Goal: Transaction & Acquisition: Download file/media

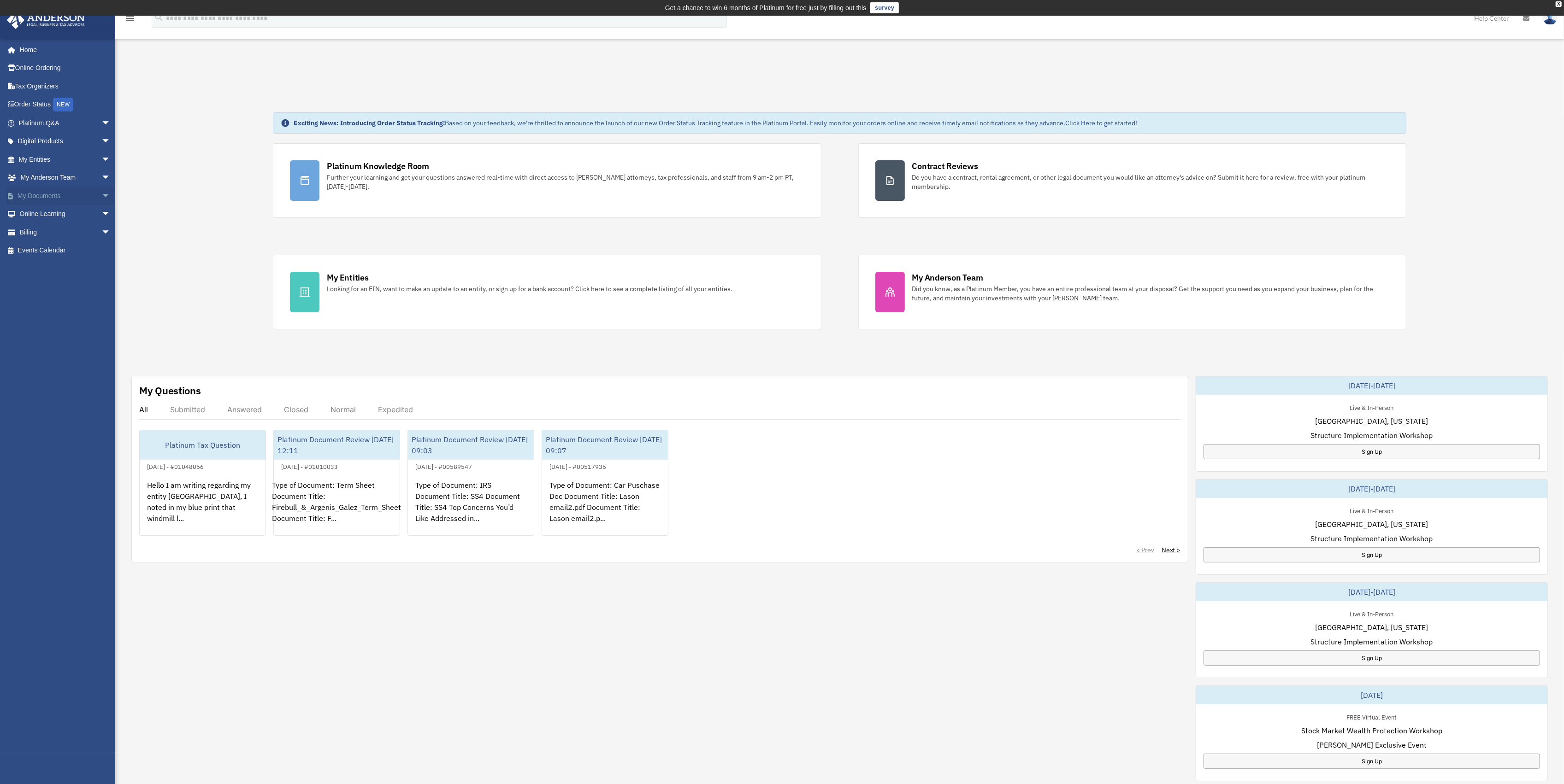
click at [46, 197] on link "My Documents arrow_drop_down" at bounding box center [65, 196] width 118 height 19
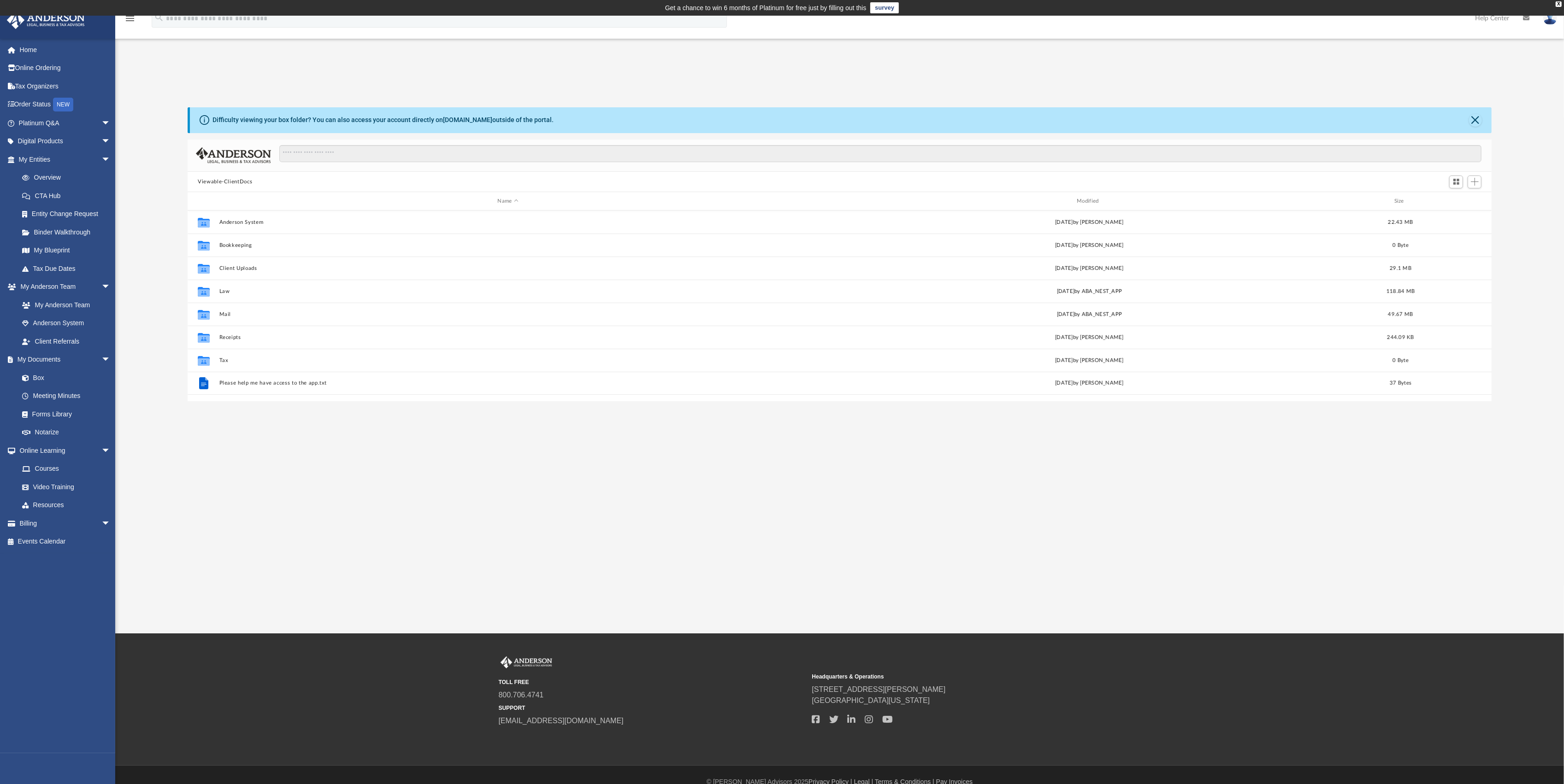
scroll to position [200, 1295]
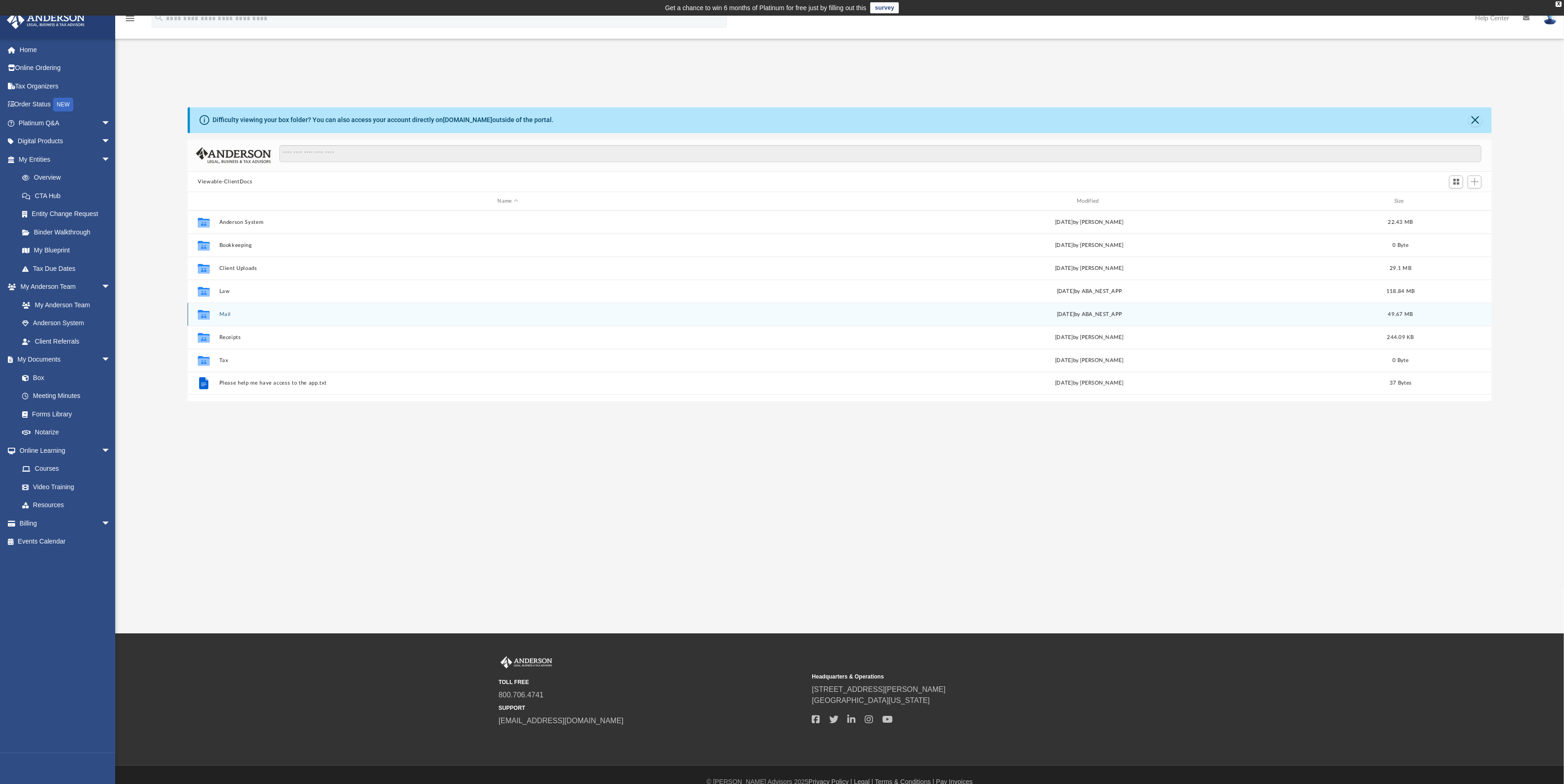
click at [229, 312] on button "Mail" at bounding box center [508, 314] width 578 height 6
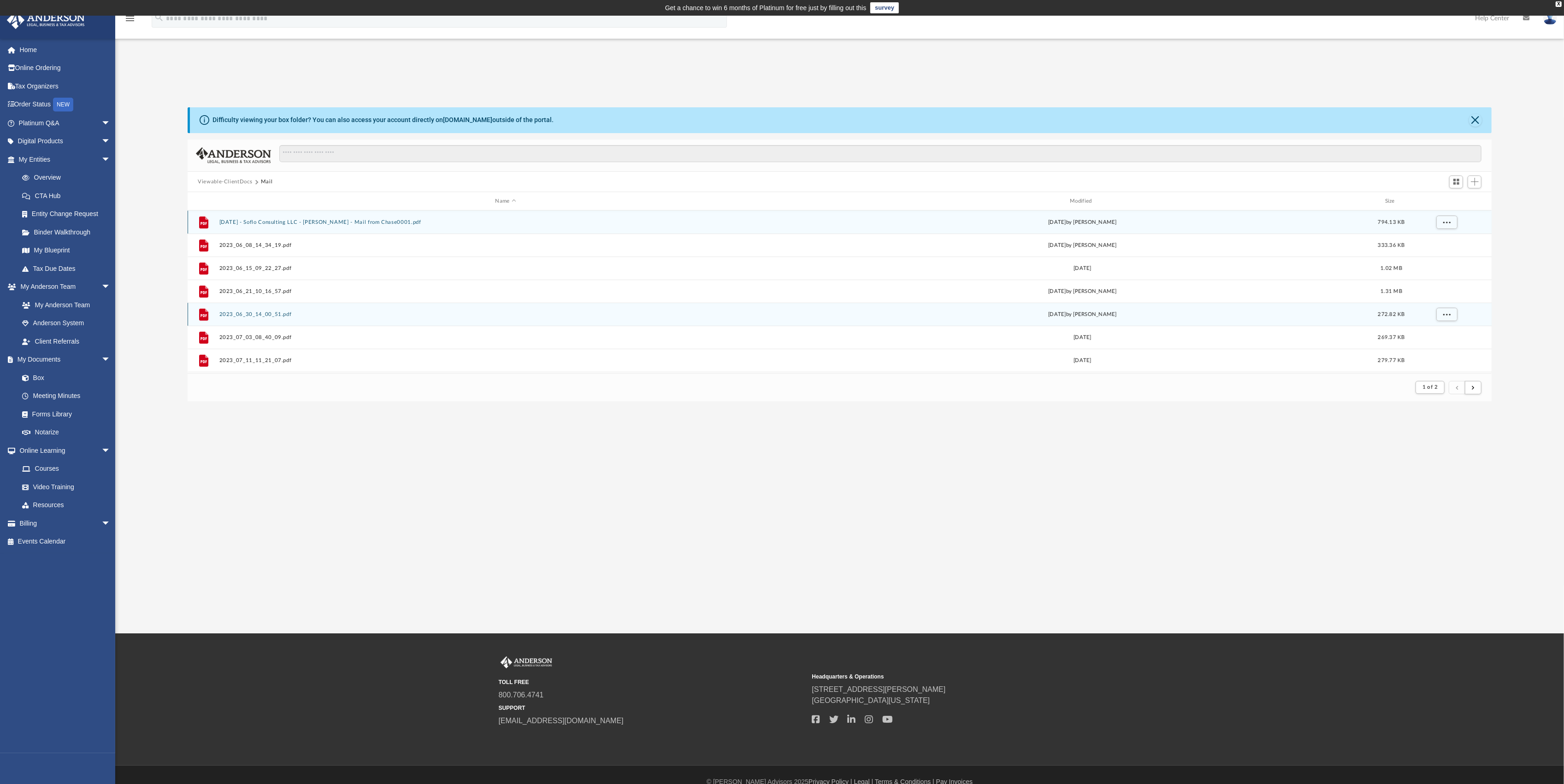
scroll to position [171, 1295]
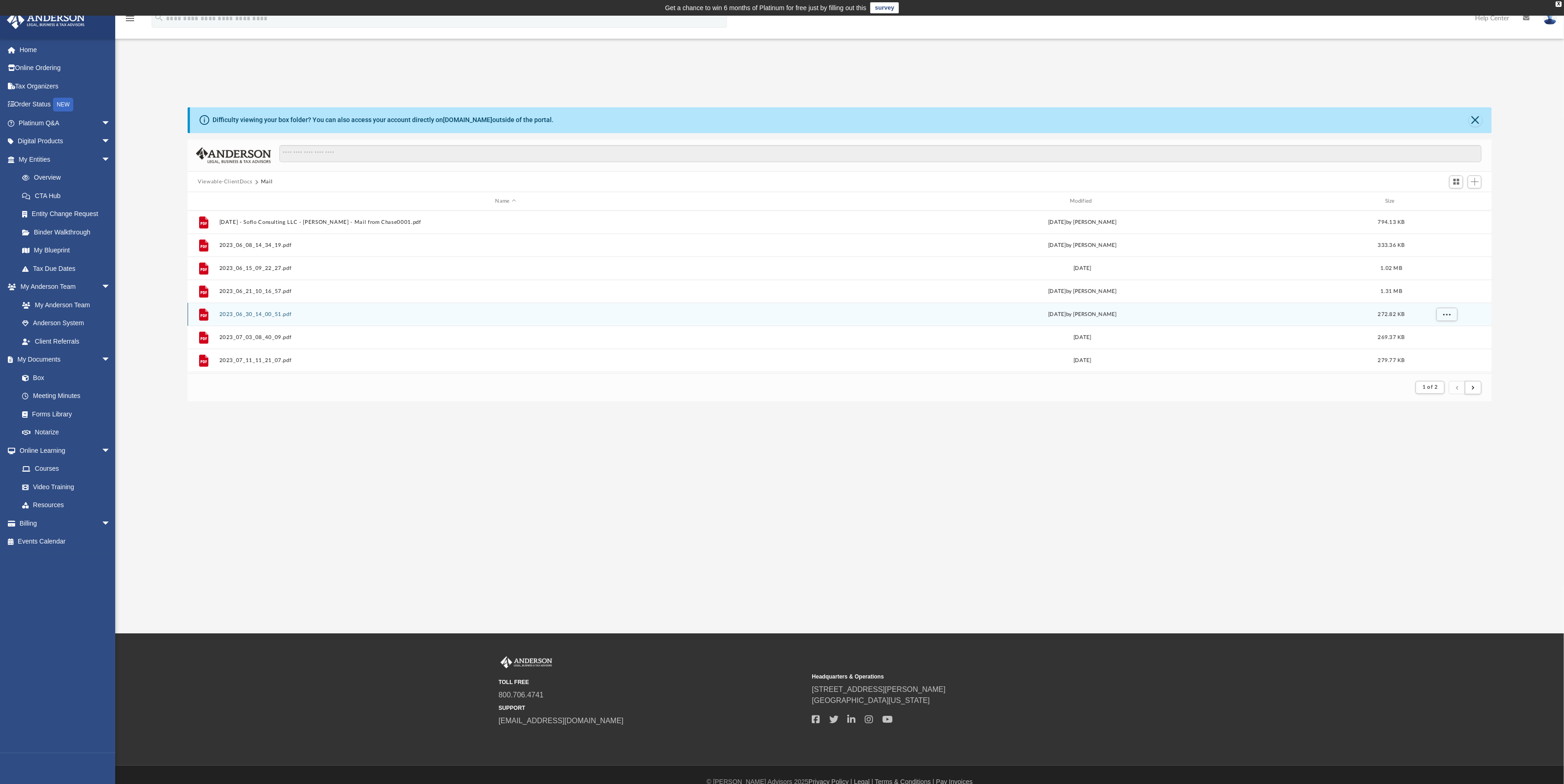
click at [238, 177] on div "Viewable-ClientDocs Mail" at bounding box center [840, 182] width 1304 height 20
click at [236, 180] on button "Viewable-ClientDocs" at bounding box center [224, 182] width 54 height 8
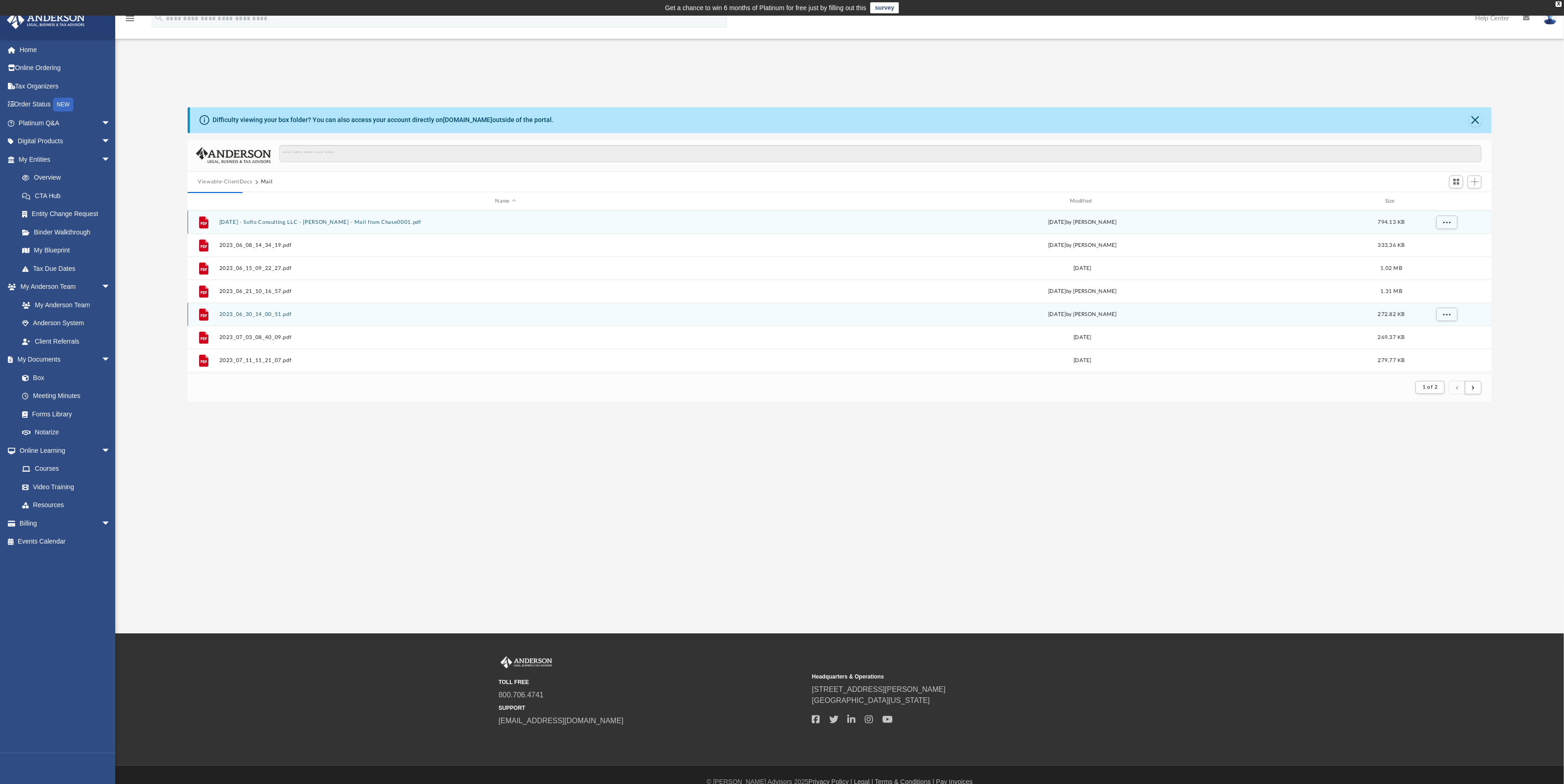
scroll to position [200, 1295]
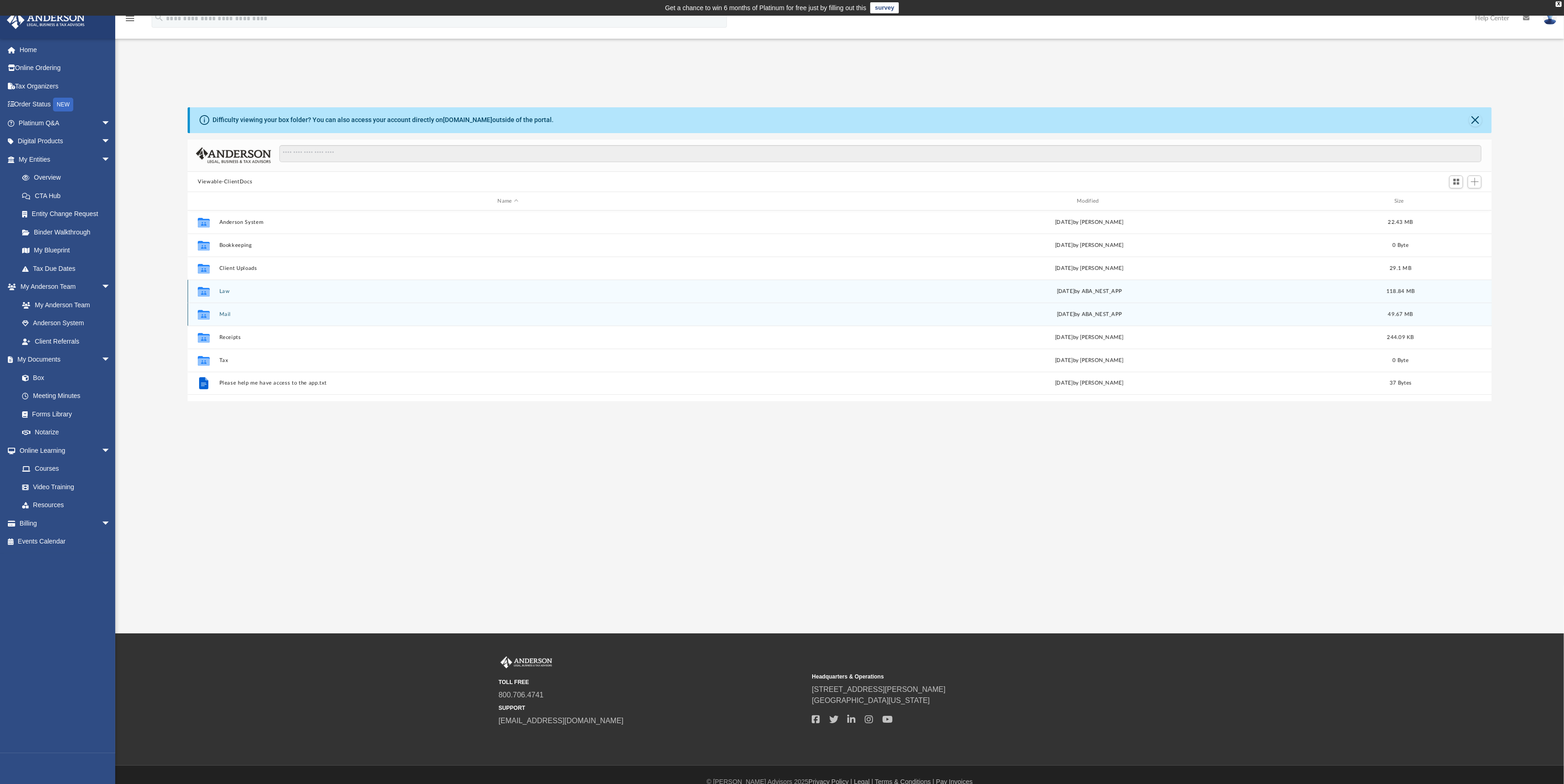
click at [205, 289] on icon "grid" at bounding box center [203, 292] width 12 height 7
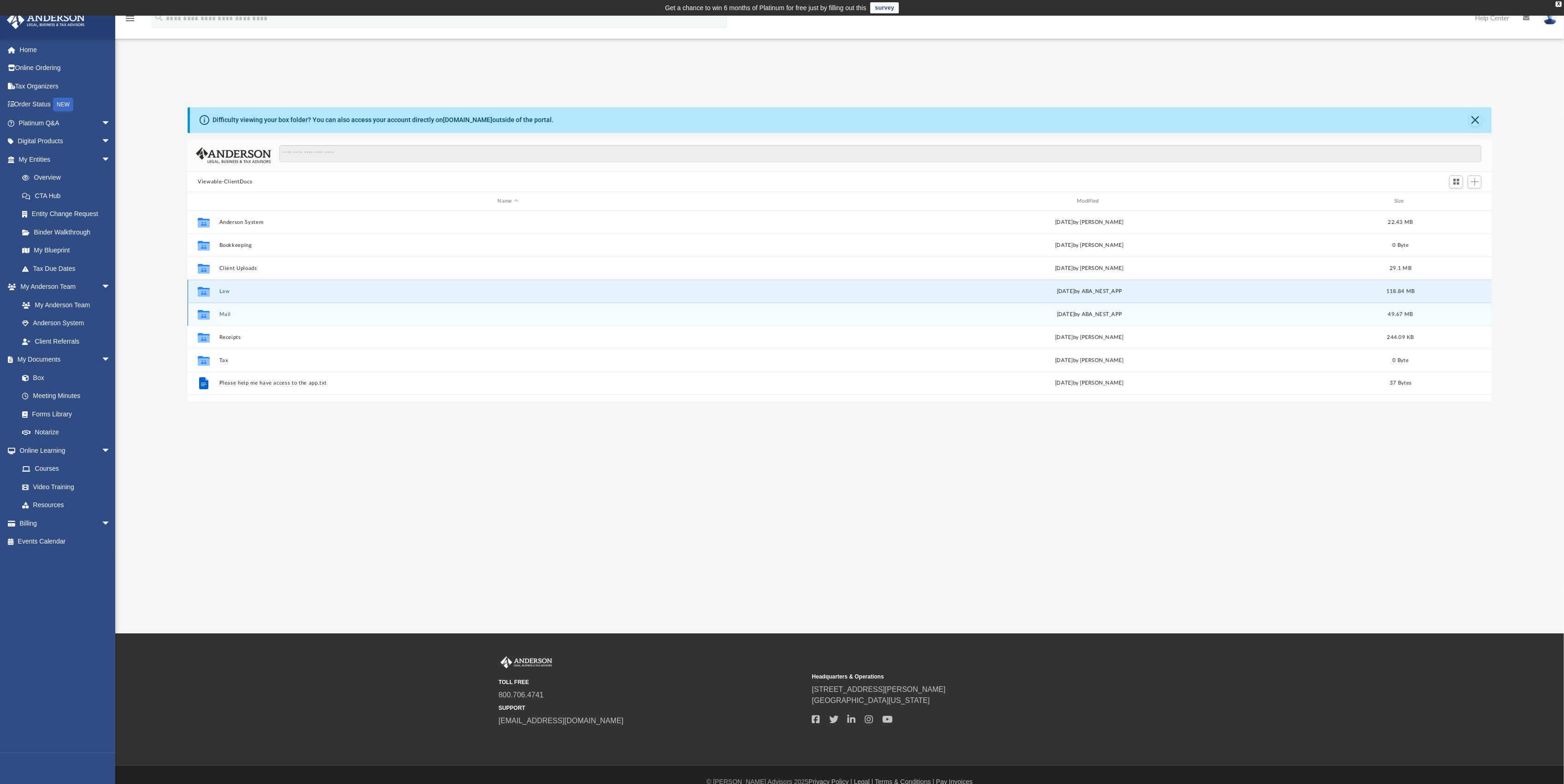
click at [225, 291] on button "Law" at bounding box center [508, 291] width 578 height 6
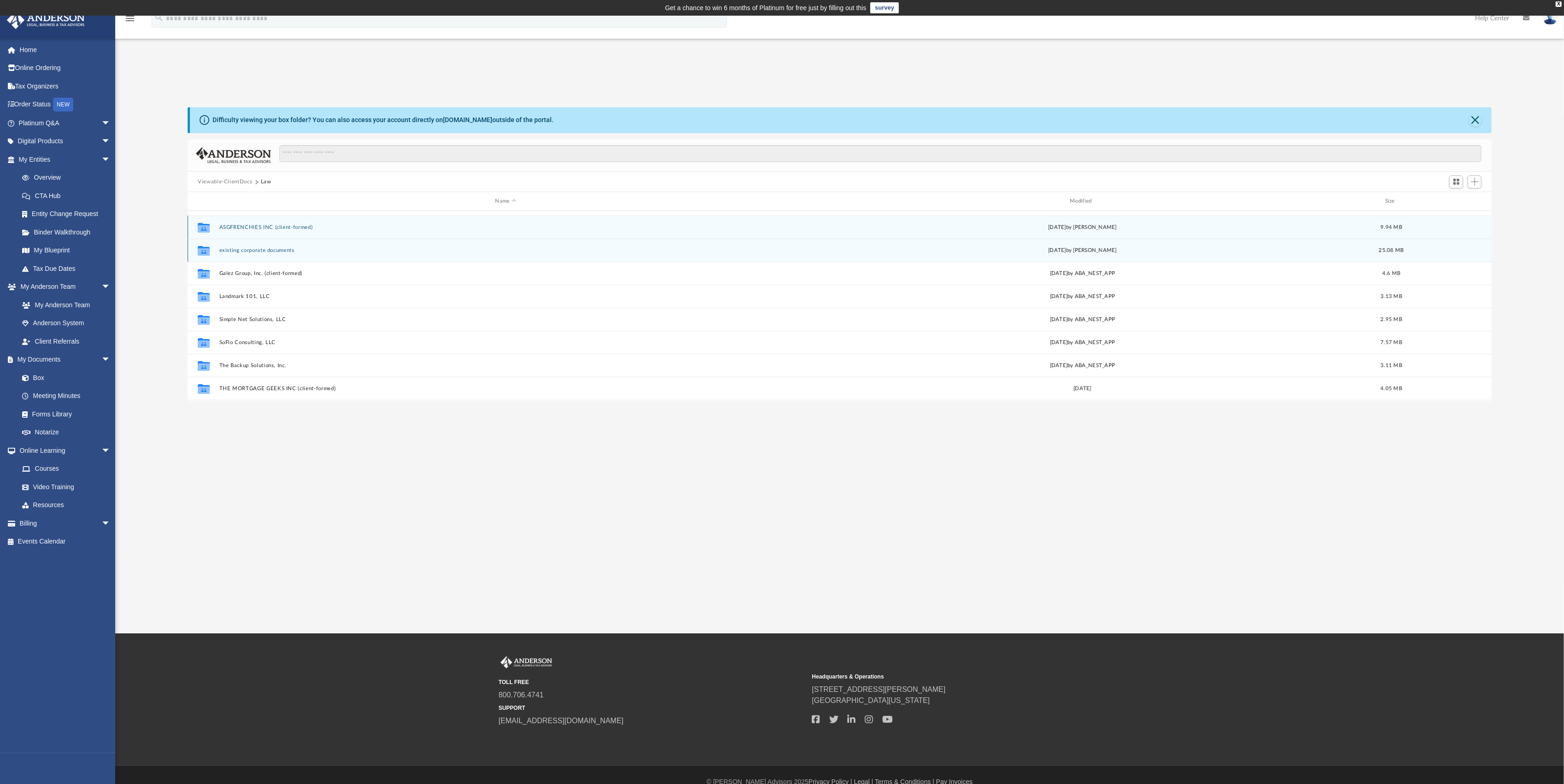
scroll to position [123, 0]
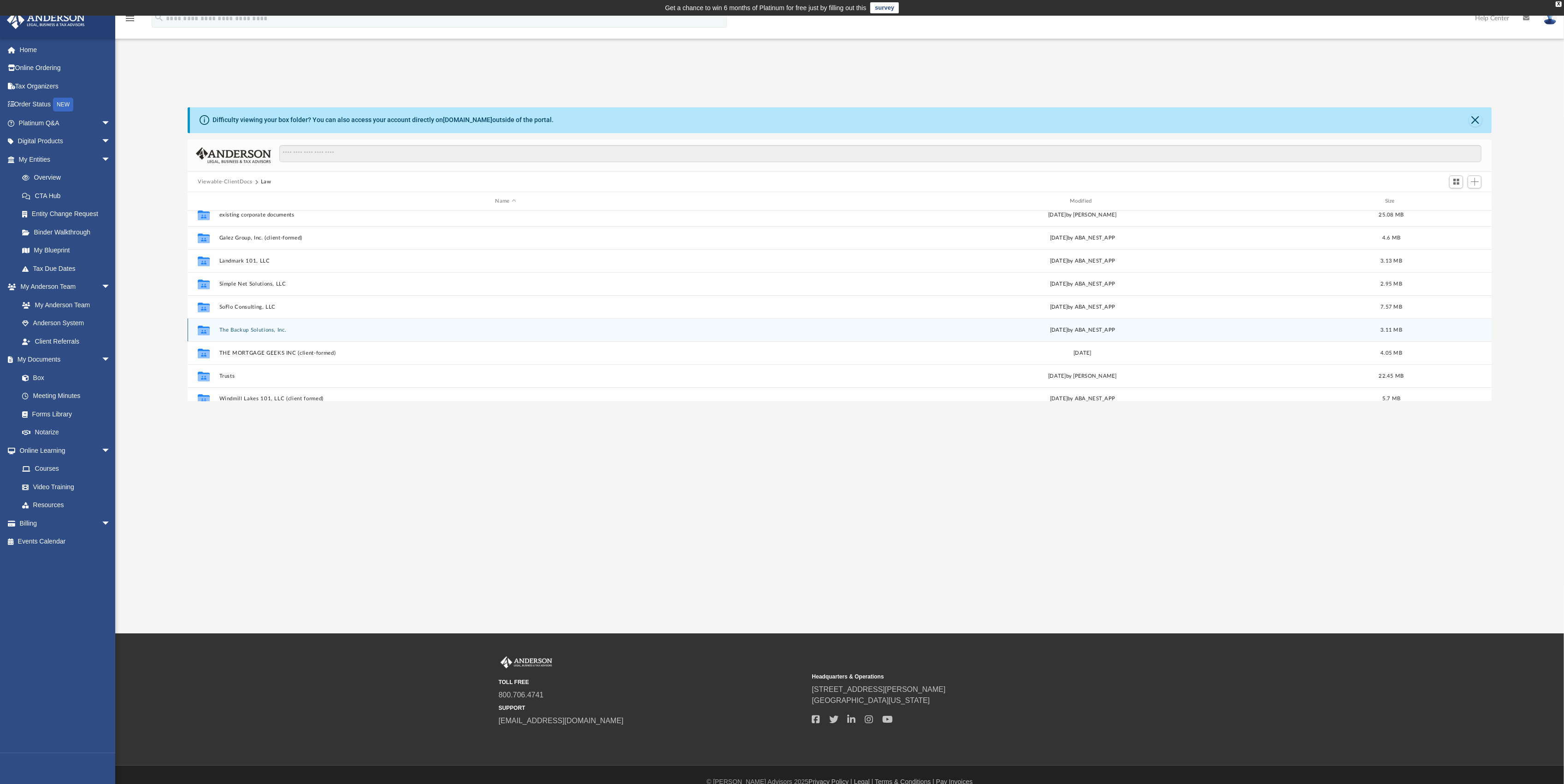
click at [250, 330] on button "The Backup Solutions, Inc." at bounding box center [506, 330] width 573 height 6
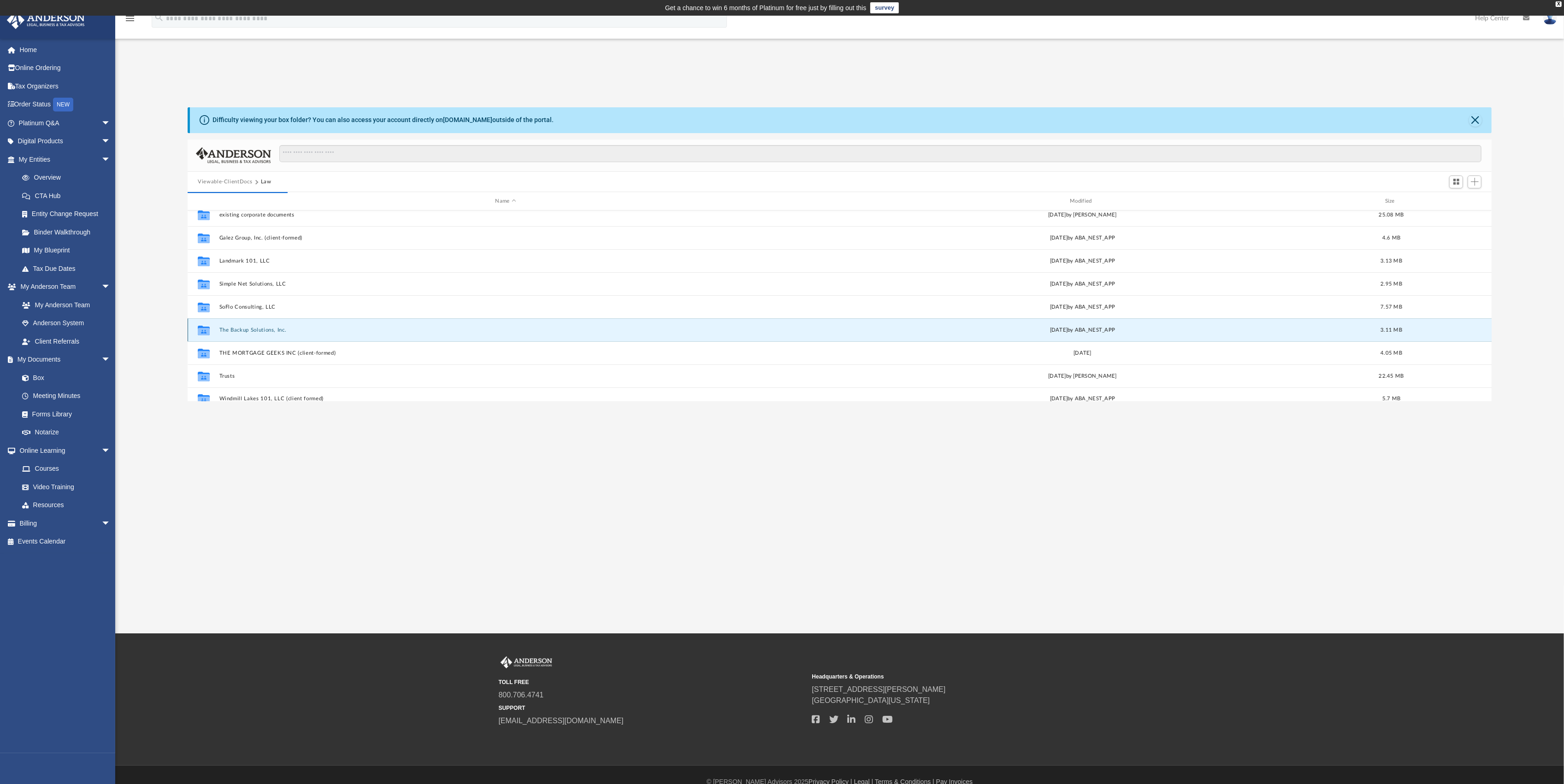
scroll to position [0, 0]
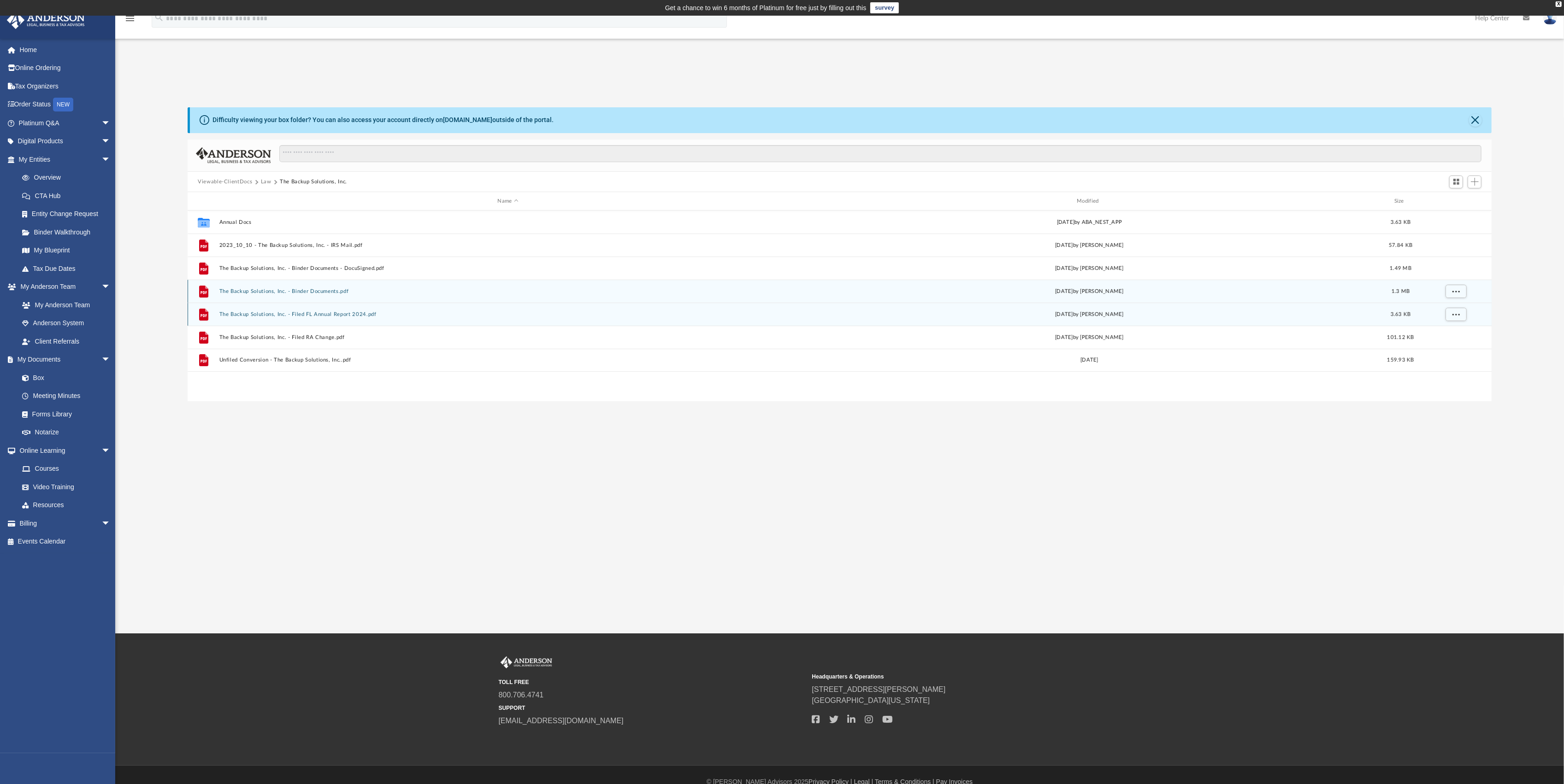
click at [277, 291] on button "The Backup Solutions, Inc. - Binder Documents.pdf" at bounding box center [508, 291] width 578 height 6
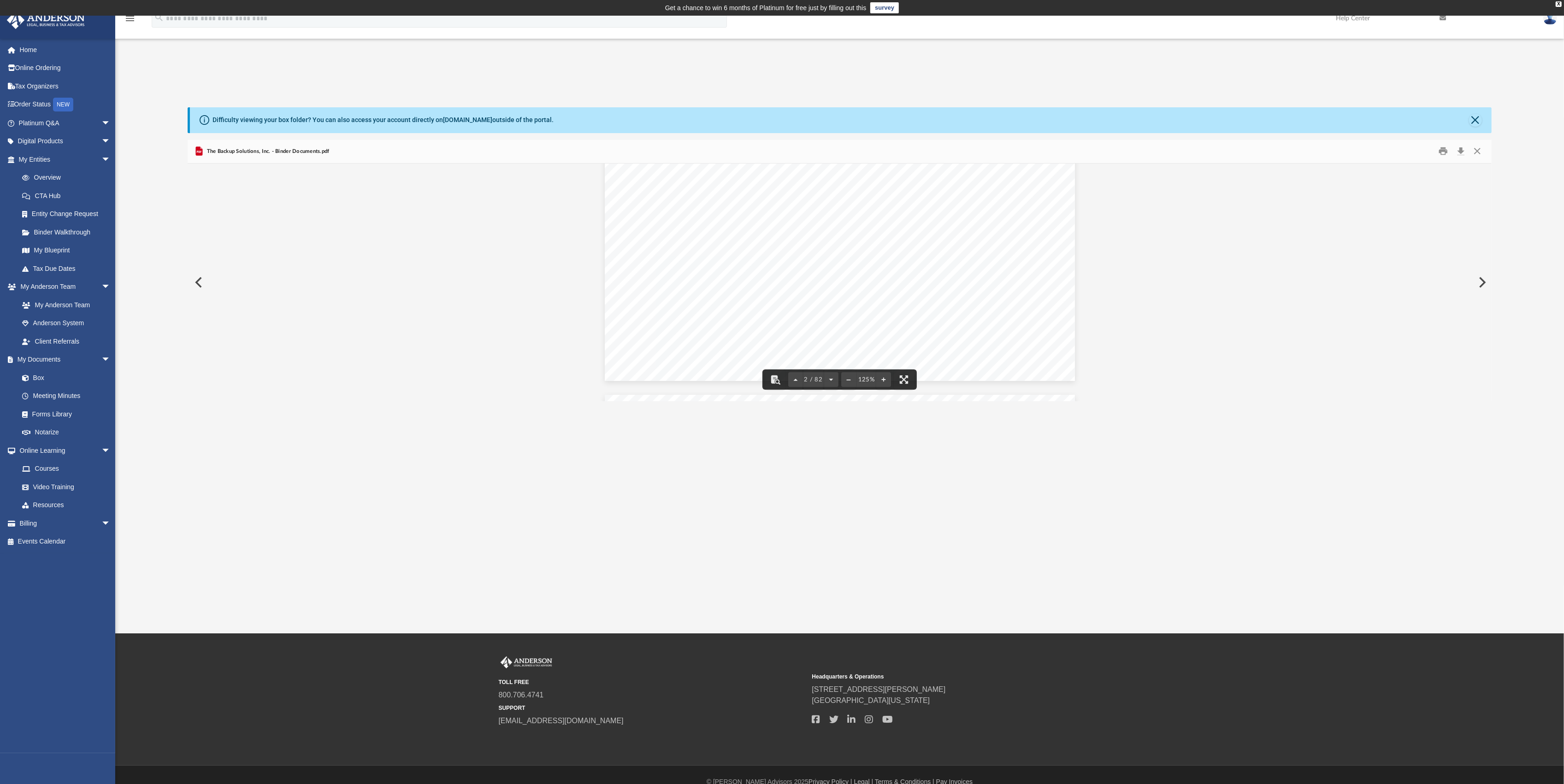
scroll to position [1044, 0]
click at [1479, 151] on button "Close" at bounding box center [1477, 151] width 16 height 15
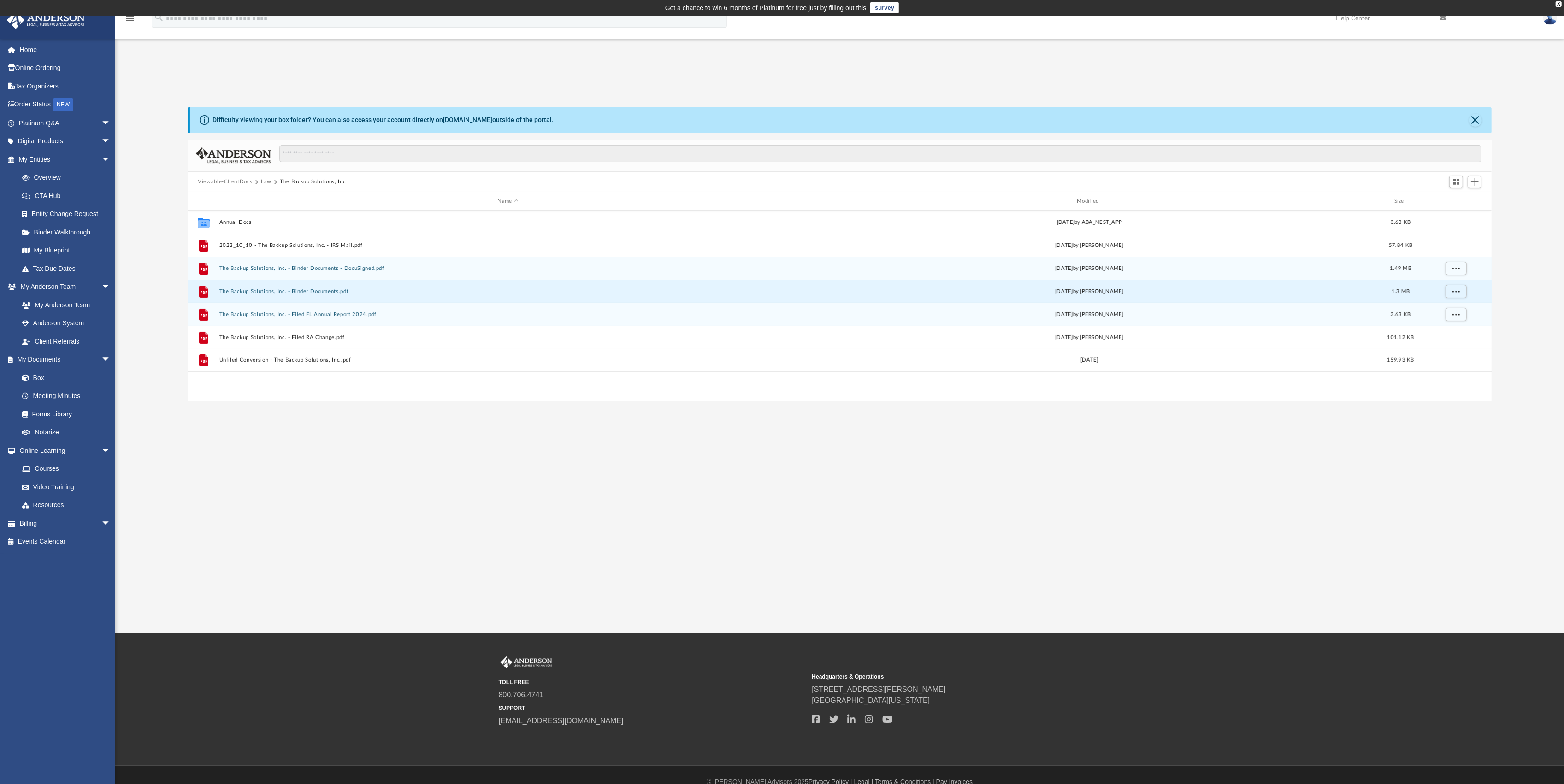
click at [267, 269] on button "The Backup Solutions, Inc. - Binder Documents - DocuSigned.pdf" at bounding box center [508, 268] width 578 height 6
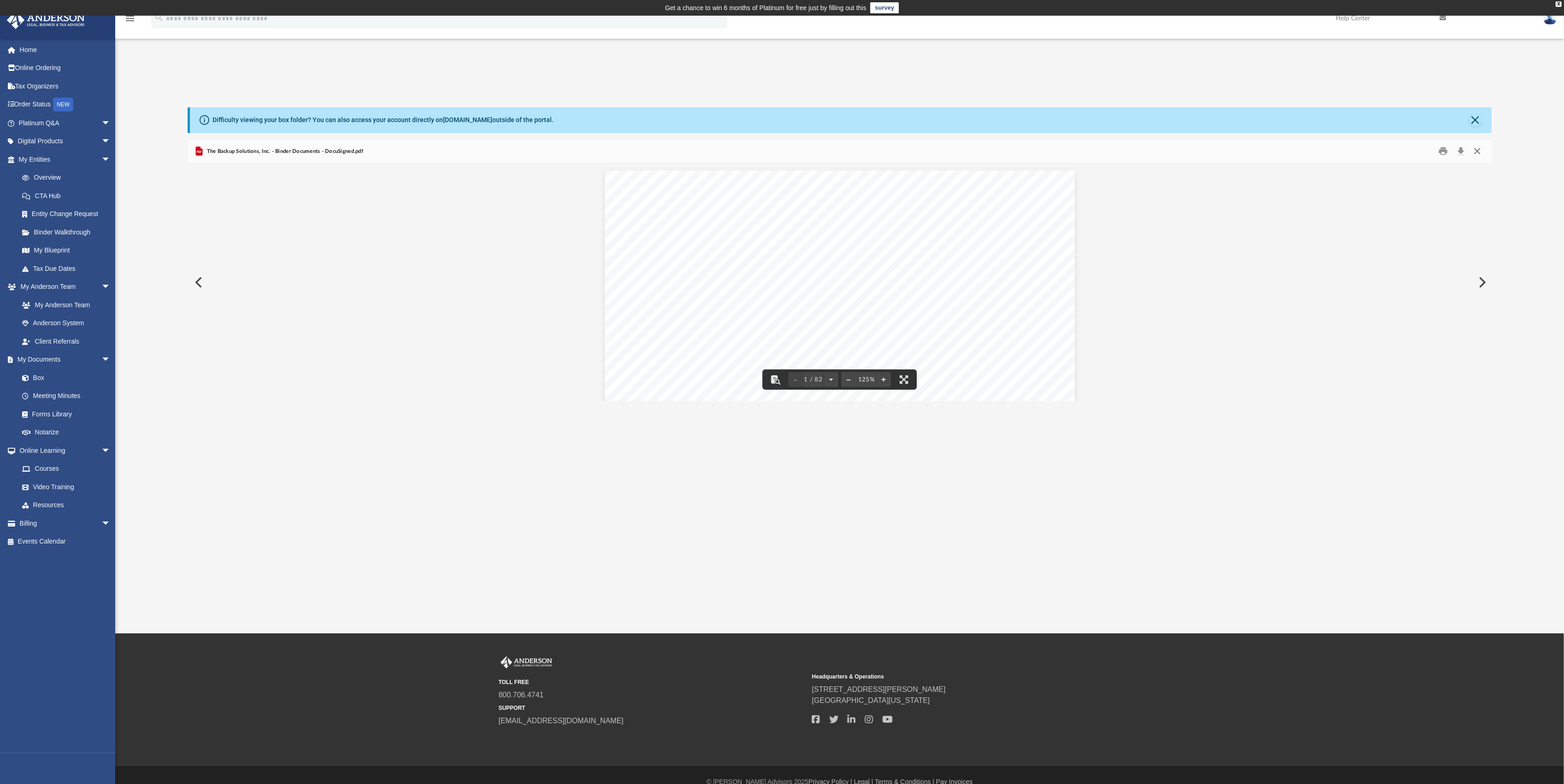
click at [1479, 152] on button "Close" at bounding box center [1477, 151] width 16 height 15
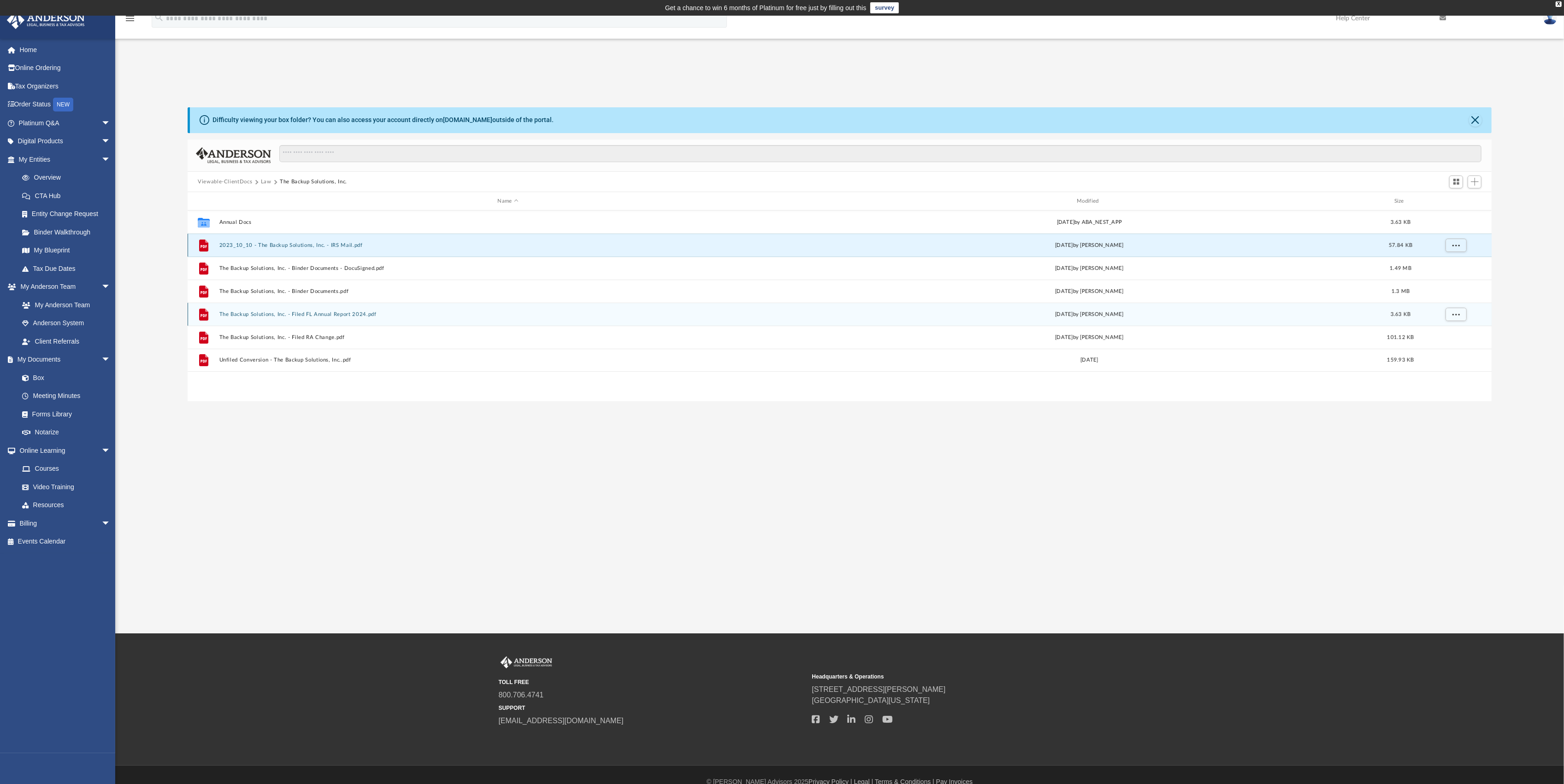
click at [252, 245] on button "2023_10_10 - The Backup Solutions, Inc. - IRS Mail.pdf" at bounding box center [508, 245] width 578 height 6
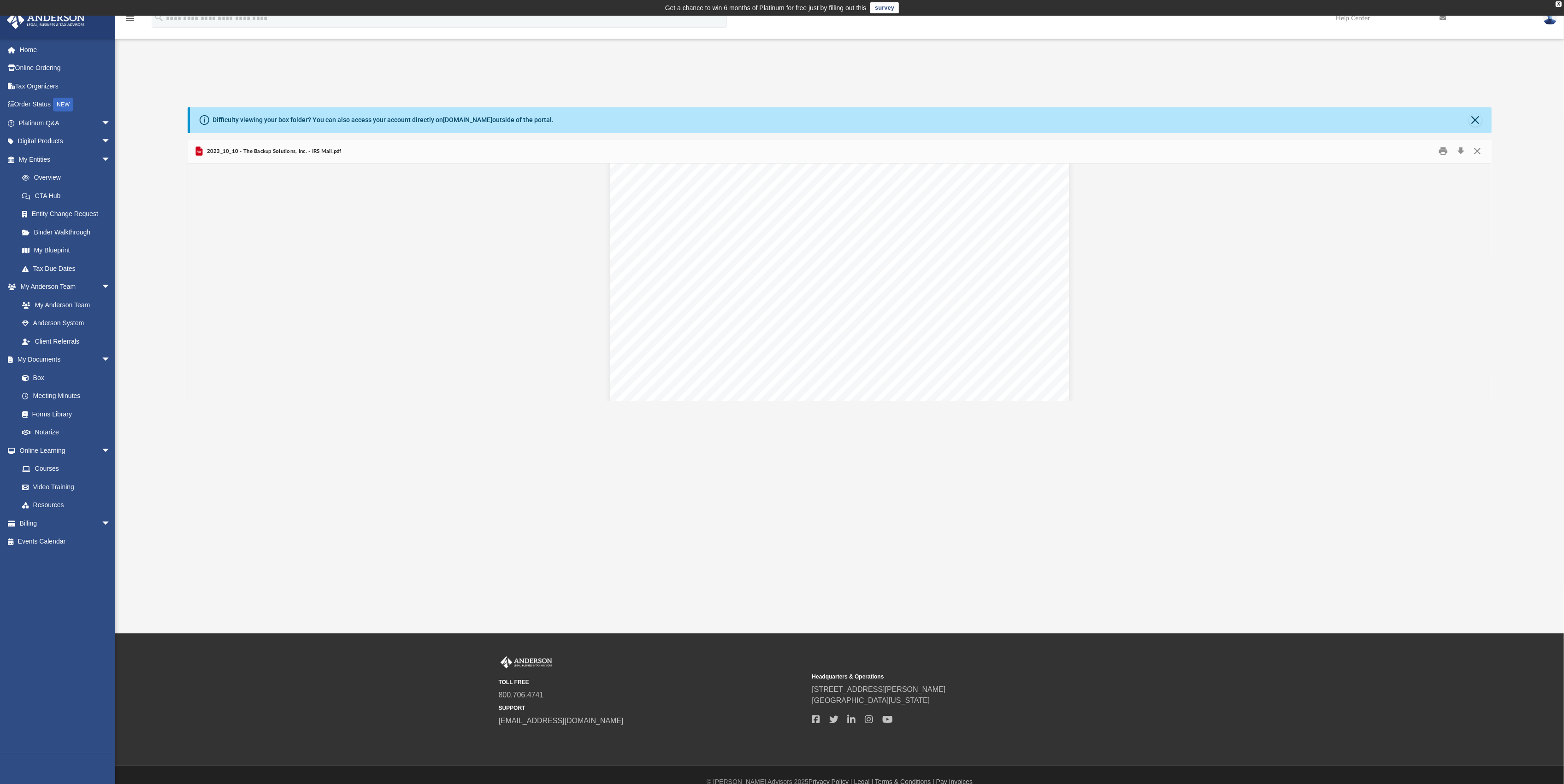
scroll to position [0, 0]
click at [1478, 157] on button "Close" at bounding box center [1477, 151] width 16 height 15
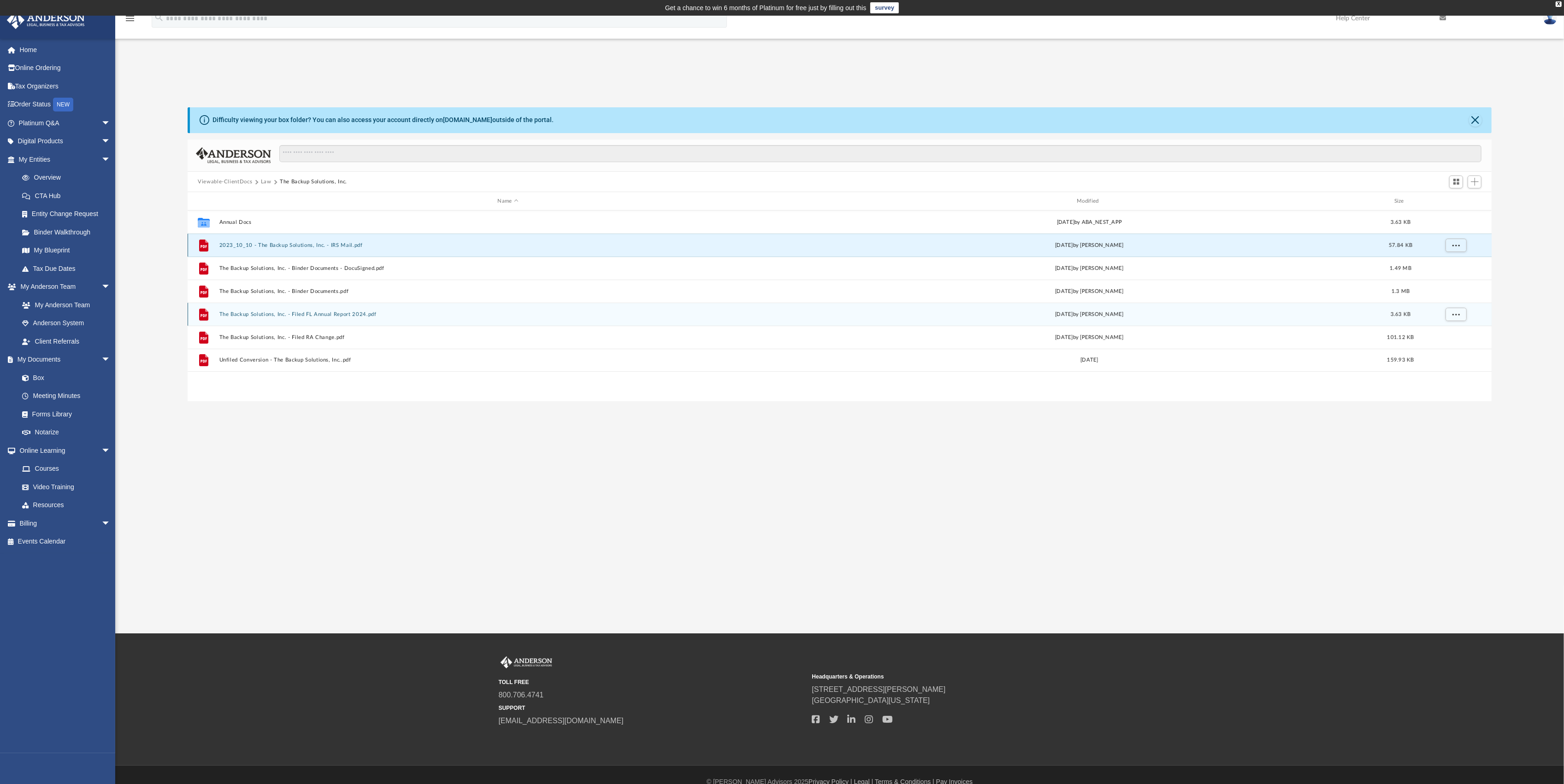
click at [322, 240] on div "File 2023_10_10 - The Backup Solutions, Inc. - IRS Mail.pdf Tue Oct 10 2023 by …" at bounding box center [840, 245] width 1304 height 23
click at [325, 246] on button "2023_10_10 - The Backup Solutions, Inc. - IRS Mail.pdf" at bounding box center [508, 245] width 578 height 6
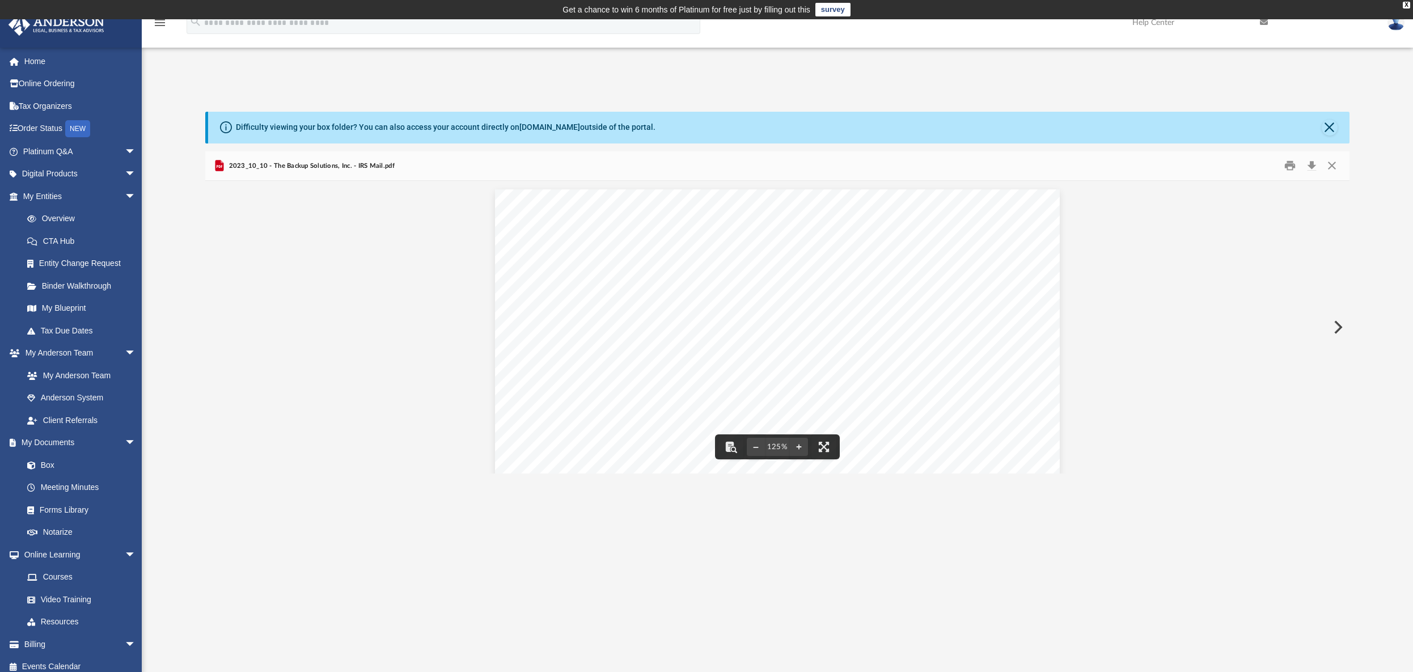
scroll to position [246, 1133]
click at [1312, 167] on button "Download" at bounding box center [1311, 166] width 20 height 18
click at [1328, 129] on button "Close" at bounding box center [1330, 128] width 16 height 16
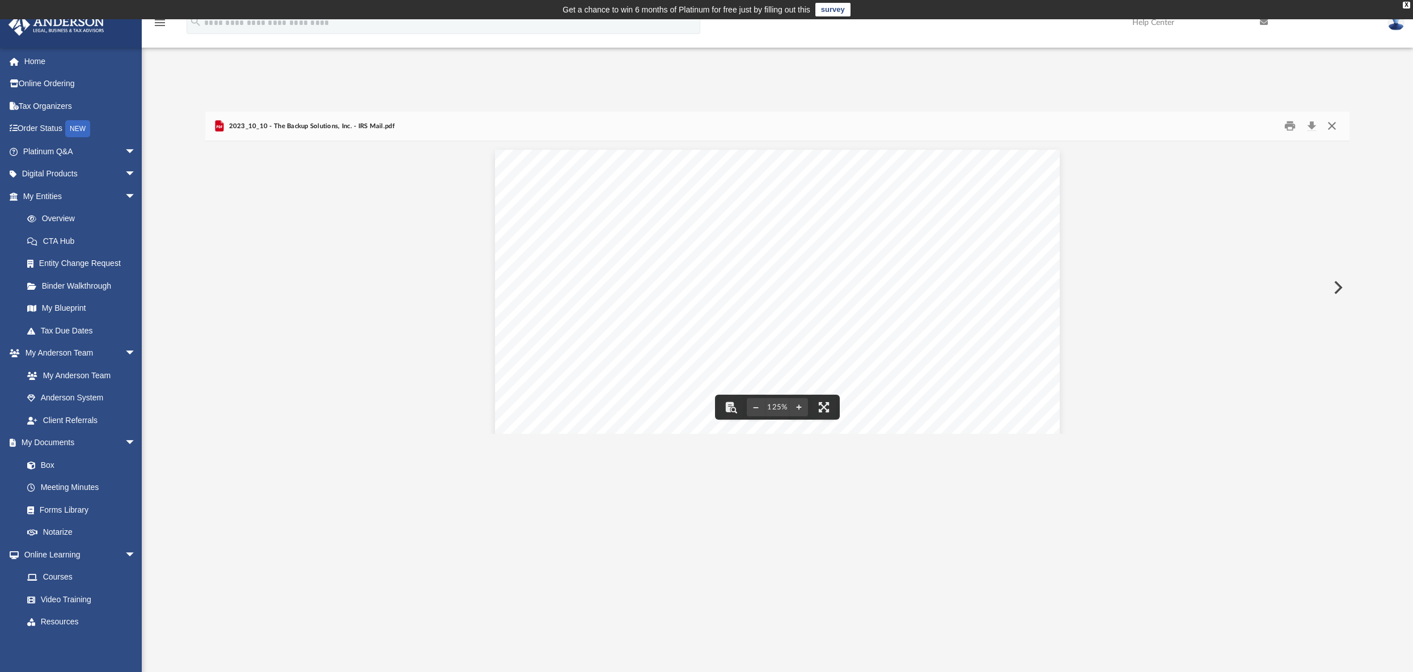
click at [1334, 124] on button "Close" at bounding box center [1332, 126] width 20 height 18
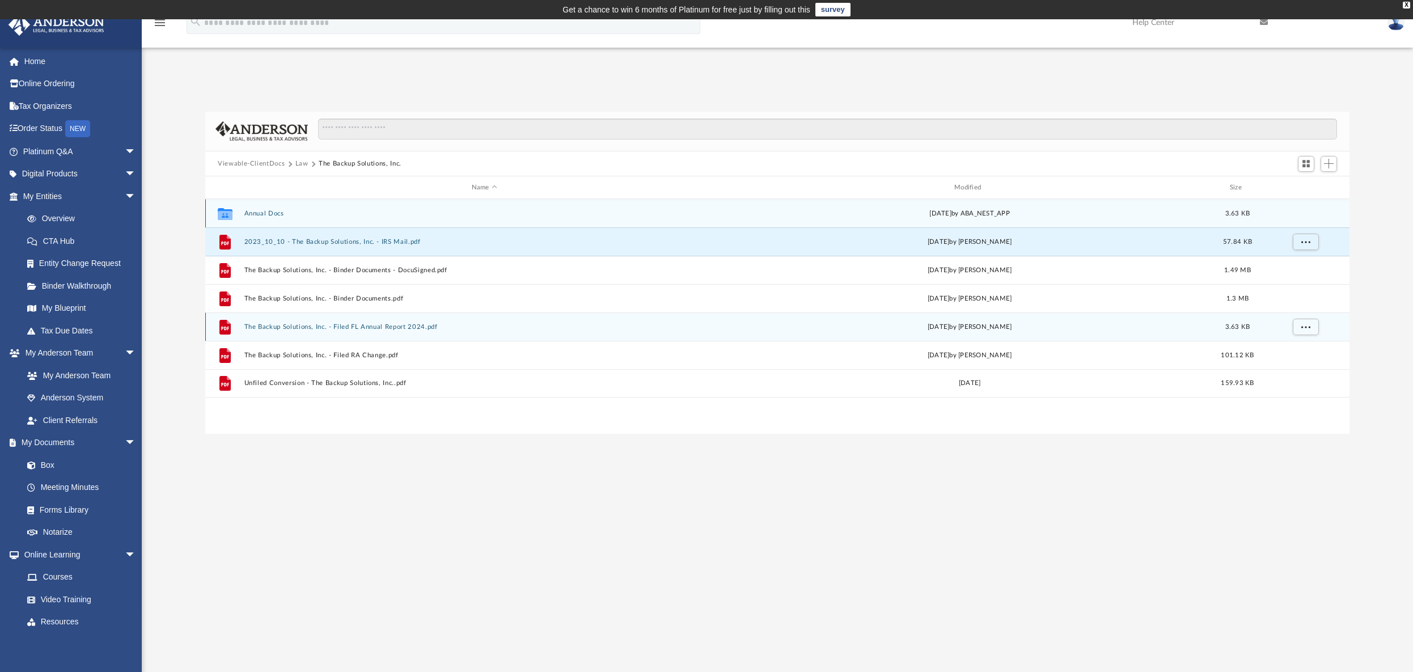
click at [253, 211] on button "Annual Docs" at bounding box center [484, 213] width 480 height 7
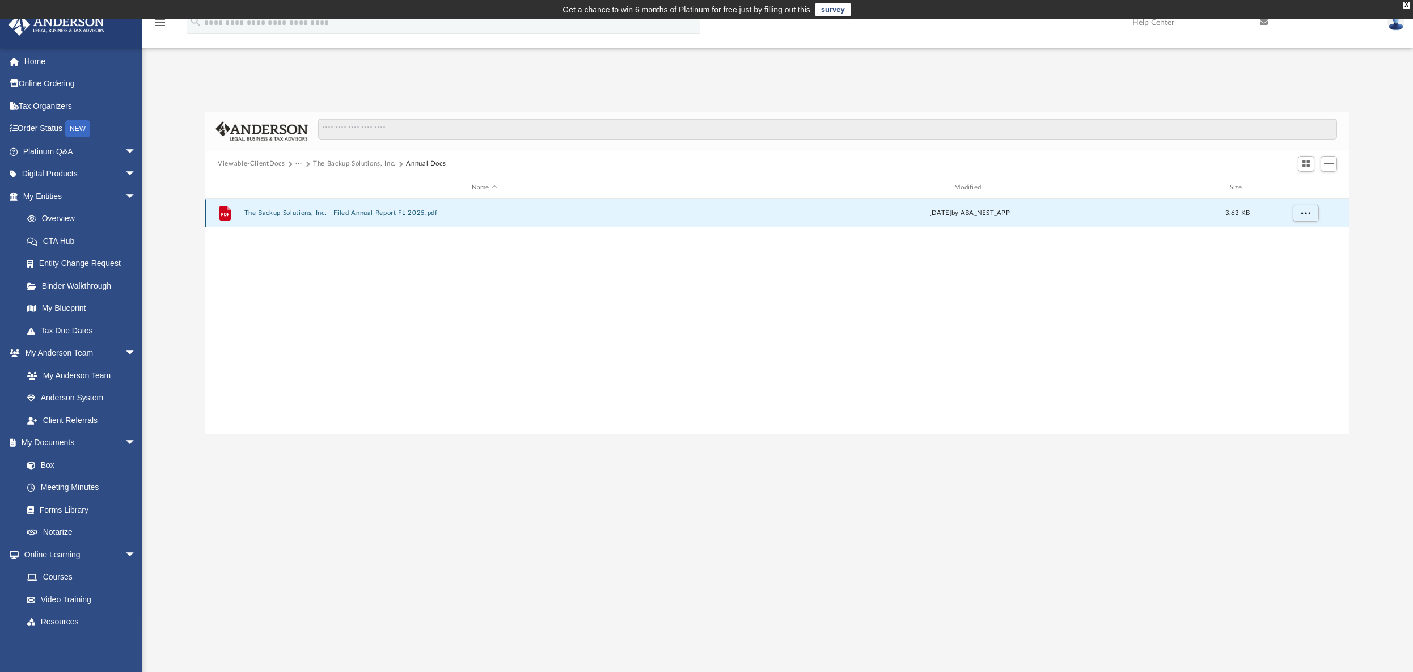
click at [286, 215] on button "The Backup Solutions, Inc. - Filed Annual Report FL 2025.pdf" at bounding box center [484, 213] width 480 height 7
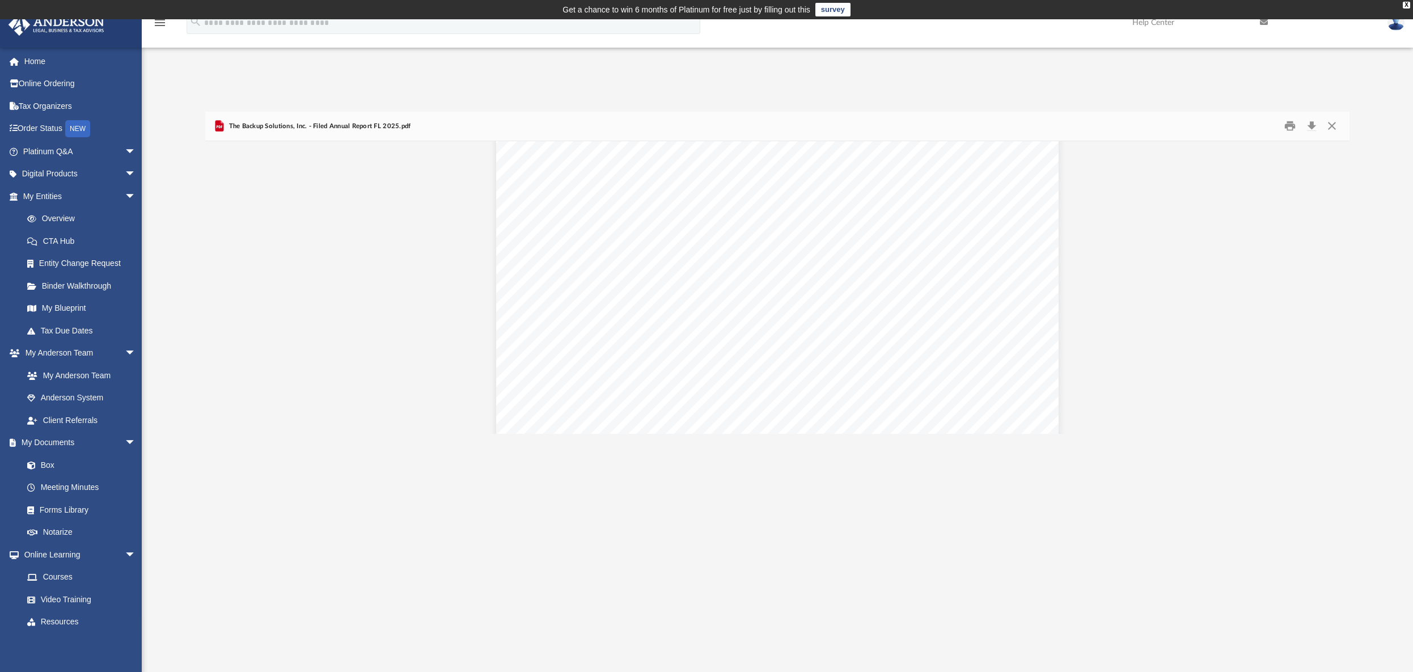
scroll to position [0, 0]
click at [1312, 125] on button "Download" at bounding box center [1311, 126] width 20 height 18
